Goal: Task Accomplishment & Management: Manage account settings

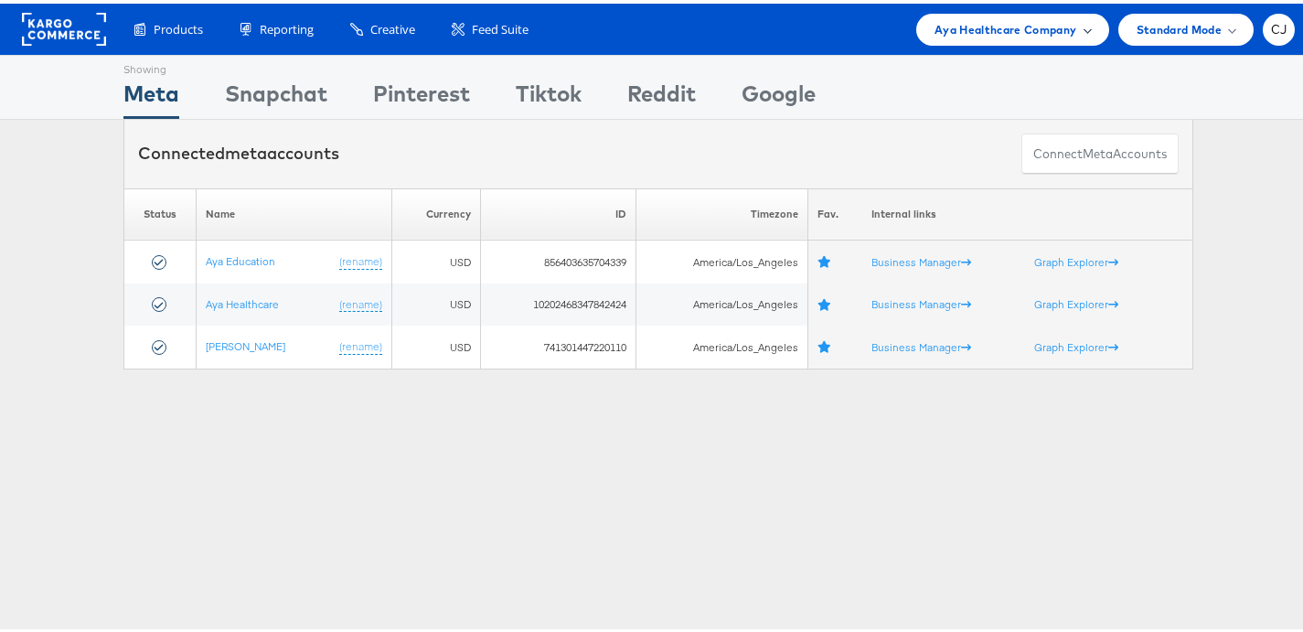
click at [1017, 33] on span "Aya Healthcare Company" at bounding box center [1005, 25] width 143 height 19
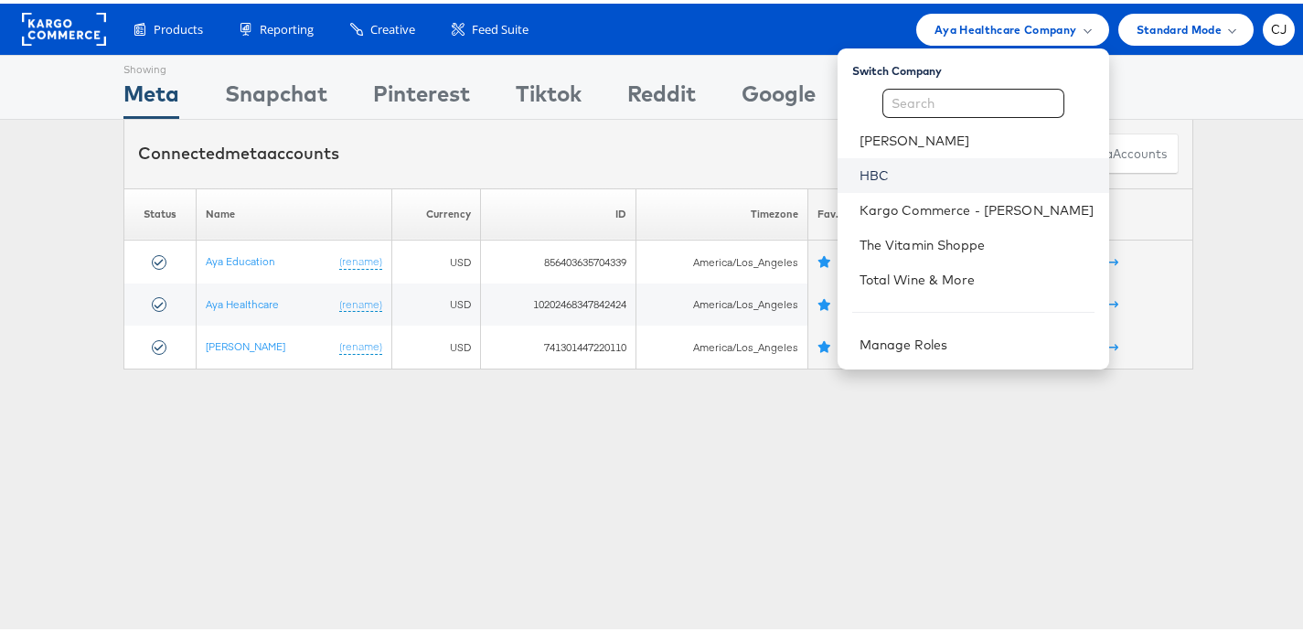
click at [943, 167] on link "HBC" at bounding box center [976, 172] width 235 height 18
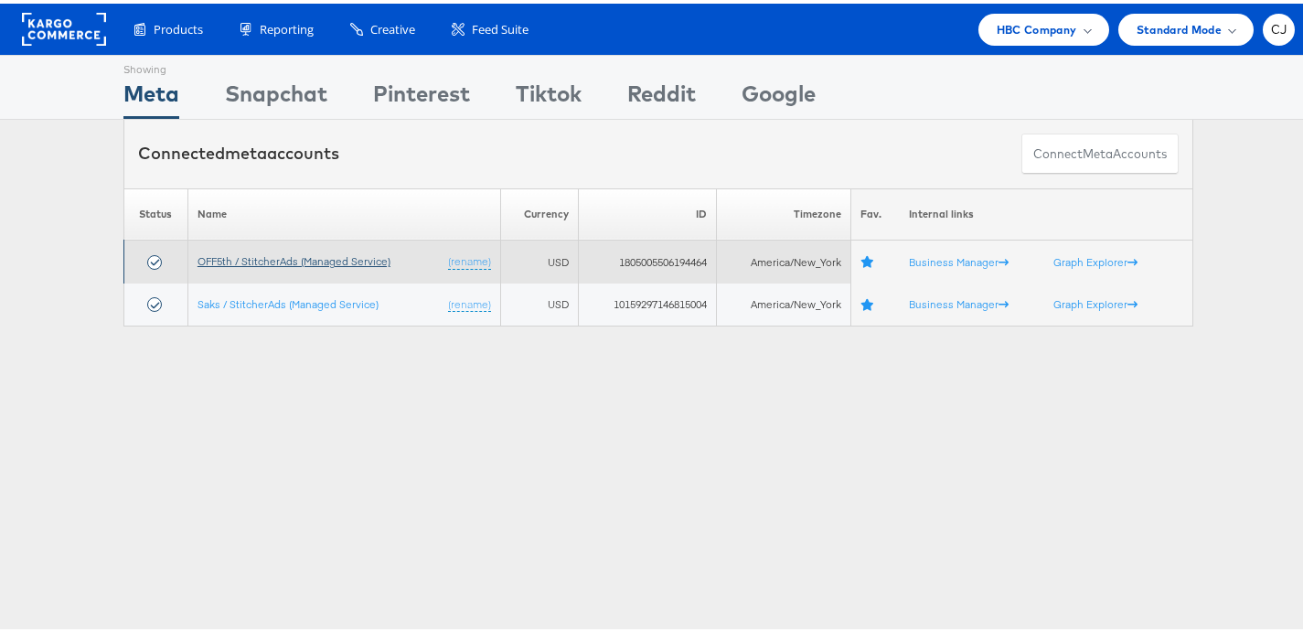
click at [278, 257] on link "OFF5th / StitcherAds (Managed Service)" at bounding box center [293, 257] width 193 height 14
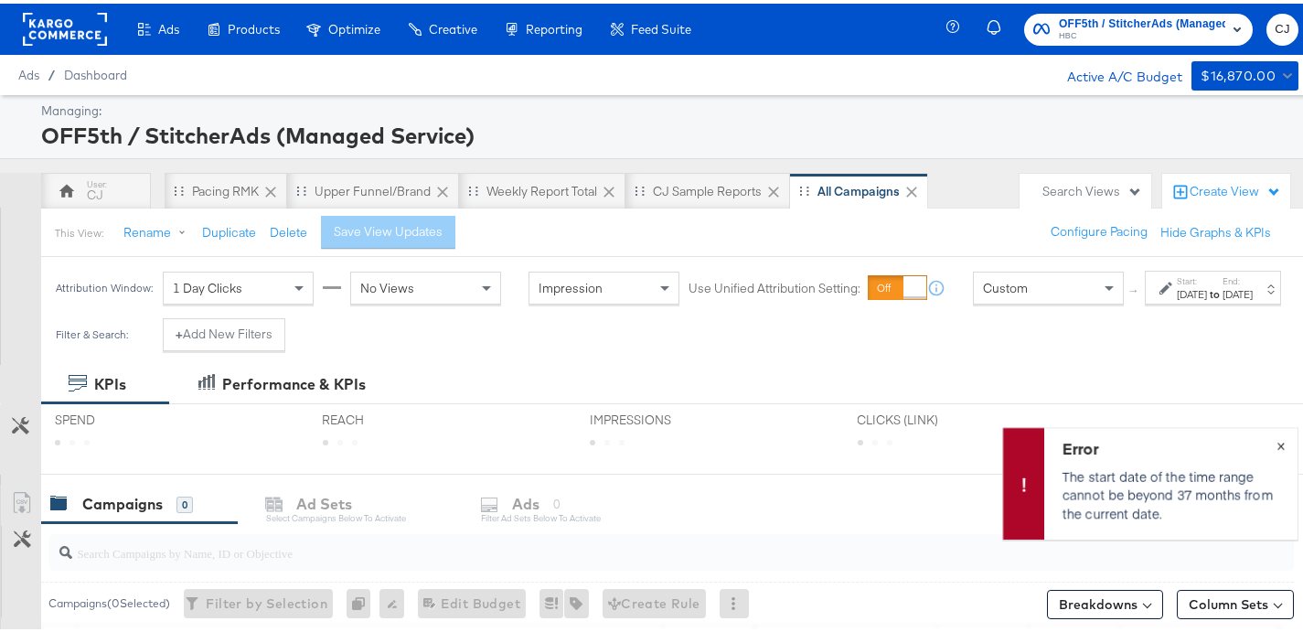
click at [1276, 444] on span "×" at bounding box center [1280, 440] width 8 height 21
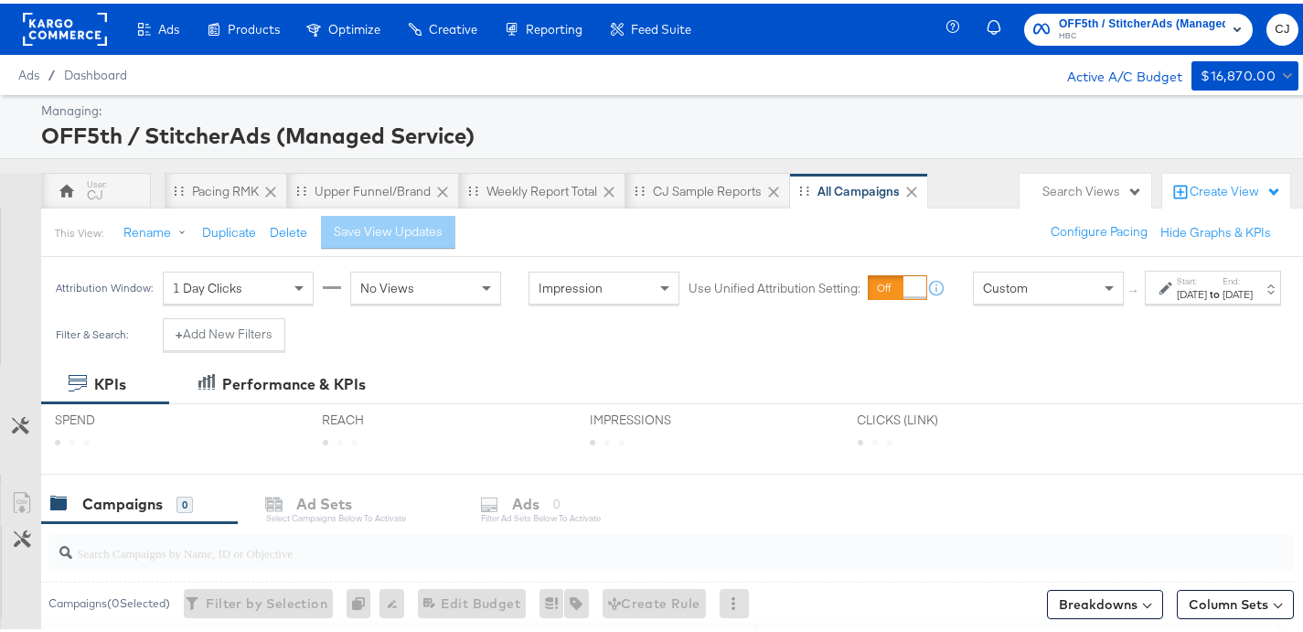
scroll to position [349, 0]
